Goal: Information Seeking & Learning: Understand process/instructions

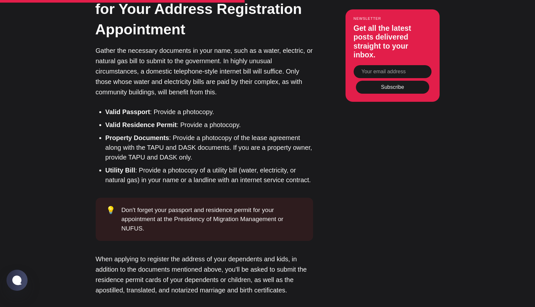
scroll to position [1509, 0]
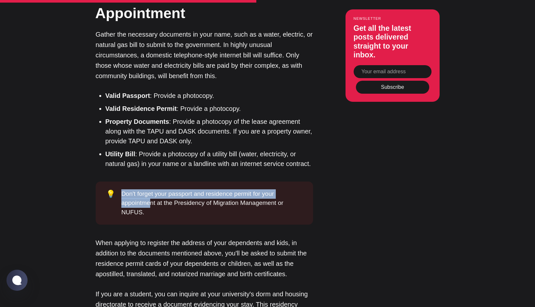
drag, startPoint x: 118, startPoint y: 106, endPoint x: 148, endPoint y: 118, distance: 31.9
click at [148, 182] on div "💡 Don't forget your passport and residence permit for your appointment at the P…" at bounding box center [204, 203] width 217 height 43
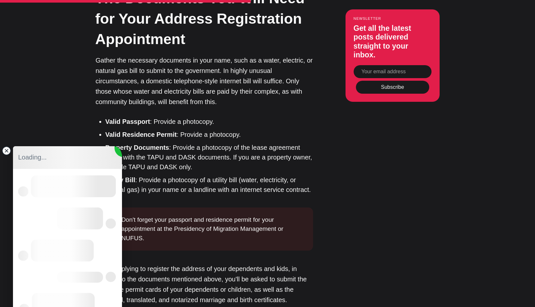
scroll to position [0, 0]
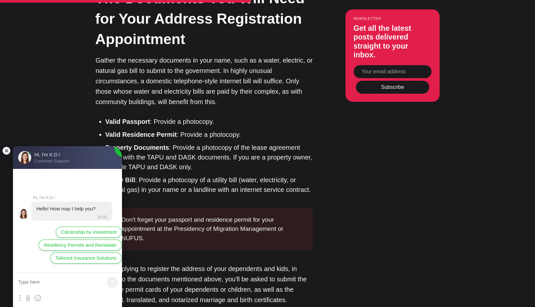
click at [6, 151] on jdiv at bounding box center [6, 150] width 9 height 9
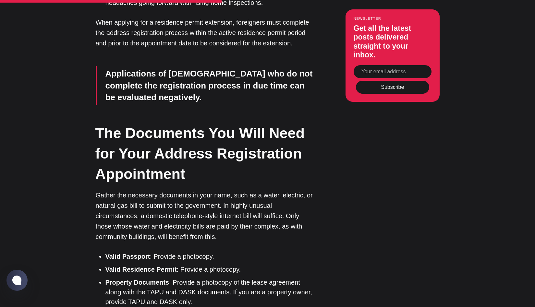
scroll to position [1349, 0]
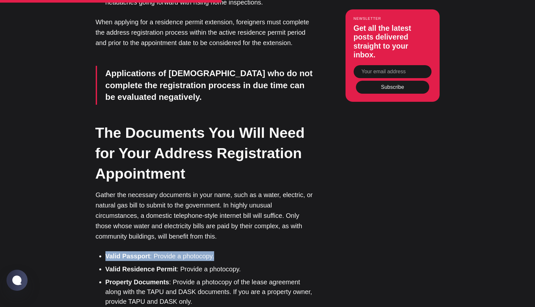
drag, startPoint x: 105, startPoint y: 165, endPoint x: 231, endPoint y: 170, distance: 126.0
click at [231, 251] on ul "Valid Passport : Provide a photocopy. Valid Residence Permit : Provide a photoc…" at bounding box center [207, 290] width 213 height 78
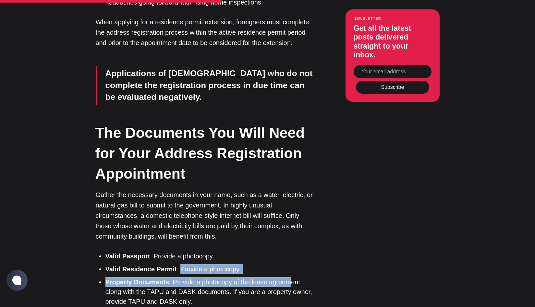
drag, startPoint x: 179, startPoint y: 179, endPoint x: 286, endPoint y: 188, distance: 107.8
click at [287, 251] on ul "Valid Passport : Provide a photocopy. Valid Residence Permit : Provide a photoc…" at bounding box center [207, 290] width 213 height 78
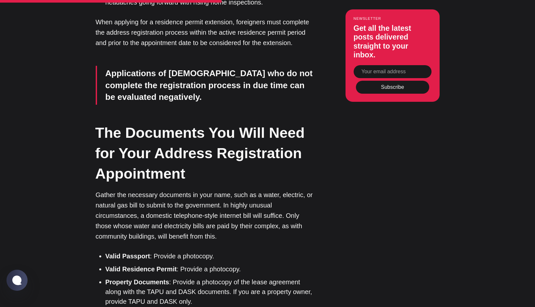
click at [179, 277] on li "Property Documents : Provide a photocopy of the lease agreement along with the …" at bounding box center [209, 291] width 208 height 29
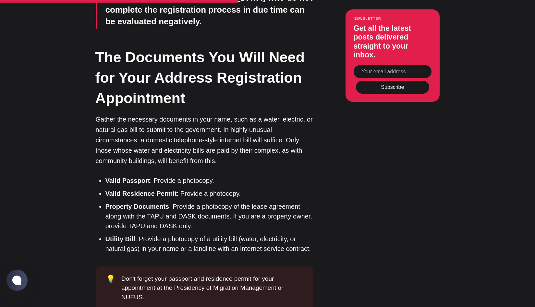
scroll to position [1426, 0]
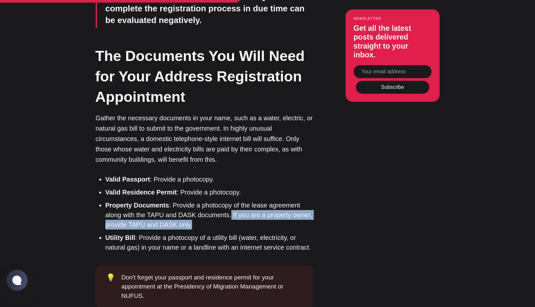
drag, startPoint x: 227, startPoint y: 126, endPoint x: 230, endPoint y: 135, distance: 9.9
click at [230, 201] on li "Property Documents : Provide a photocopy of the lease agreement along with the …" at bounding box center [209, 215] width 208 height 29
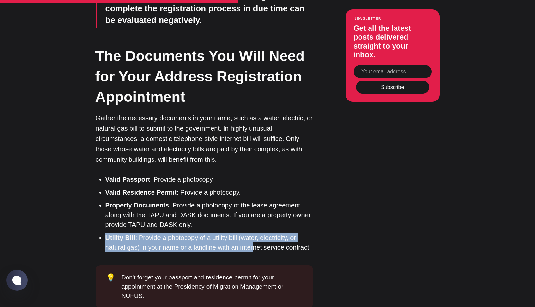
drag, startPoint x: 106, startPoint y: 149, endPoint x: 250, endPoint y: 158, distance: 144.7
click at [250, 233] on li "Utility Bill : Provide a photocopy of a utility bill (water, electricity, or na…" at bounding box center [209, 242] width 208 height 19
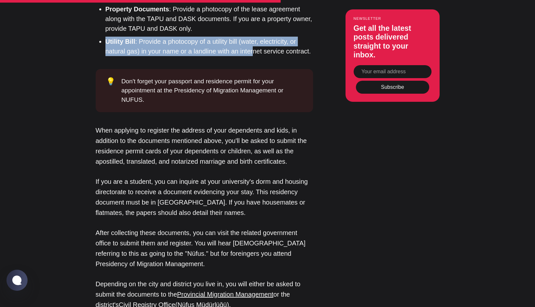
scroll to position [1623, 0]
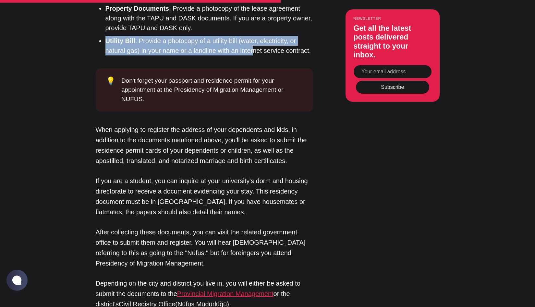
click at [236, 290] on link "Provincial Migration Management" at bounding box center [225, 293] width 96 height 7
